Goal: Navigation & Orientation: Find specific page/section

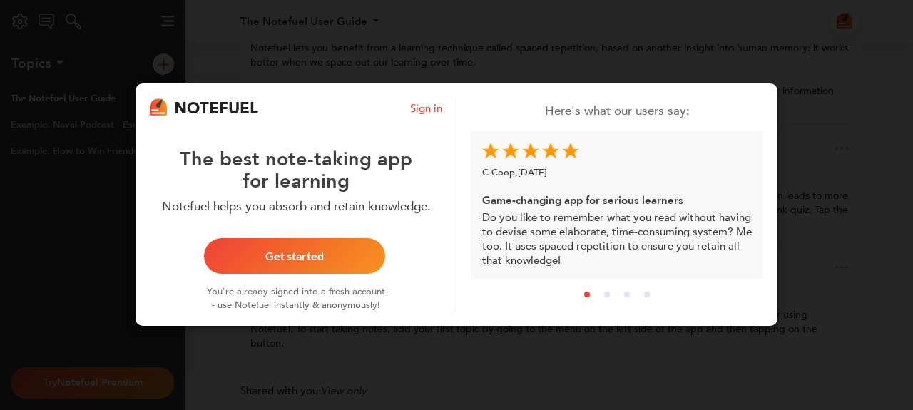
click at [545, 67] on div "NOTEFUEL Sign in The best note-taking app for learning Notefuel helps you absor…" at bounding box center [456, 205] width 913 height 410
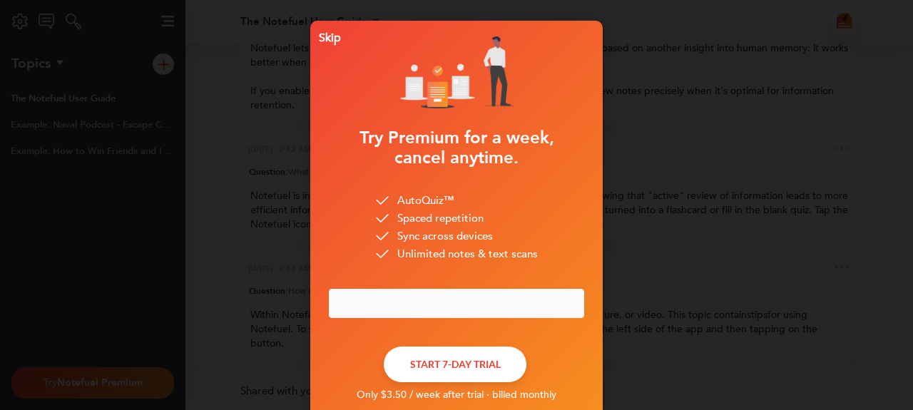
click at [661, 150] on div "Skip Try Premium for a week, cancel anytime. AutoQuiz™ Spaced repetition Sync a…" at bounding box center [456, 205] width 913 height 410
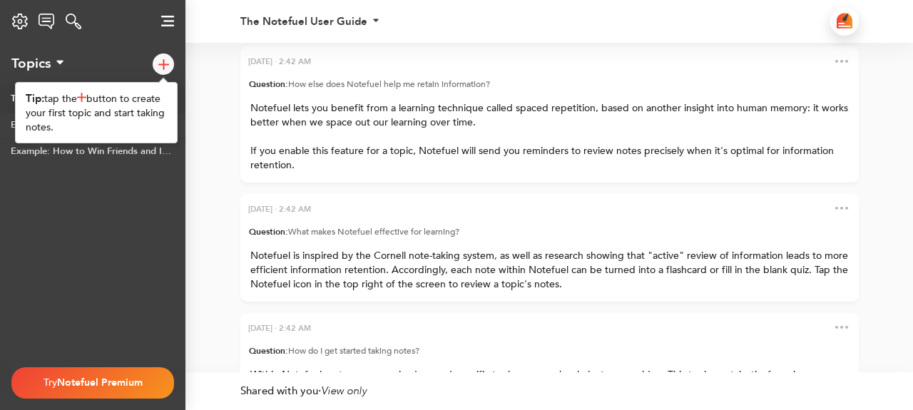
scroll to position [-103, 0]
